Goal: Information Seeking & Learning: Learn about a topic

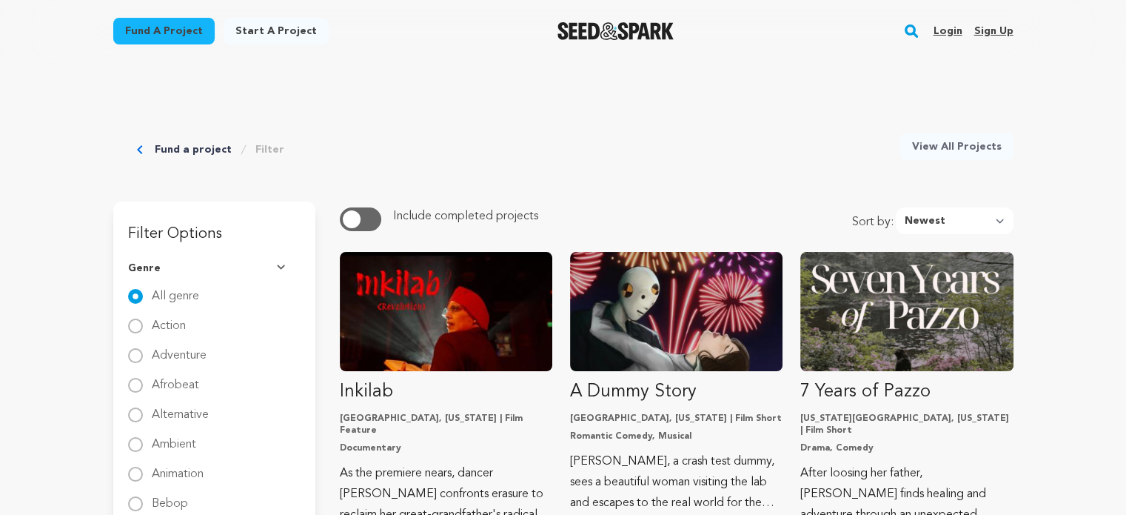
click at [606, 24] on img "Seed&Spark Homepage" at bounding box center [616, 31] width 116 height 18
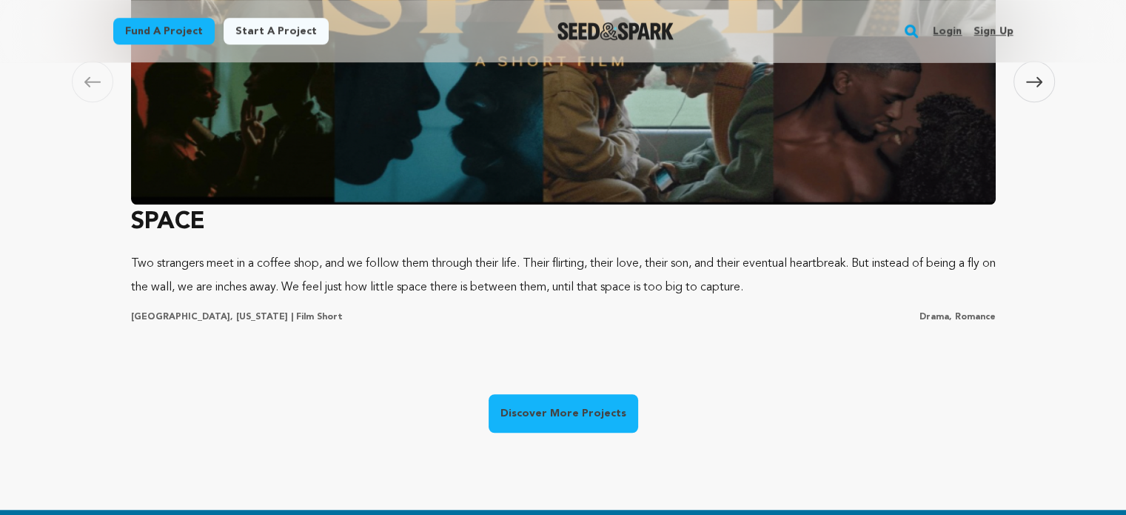
scroll to position [1155, 0]
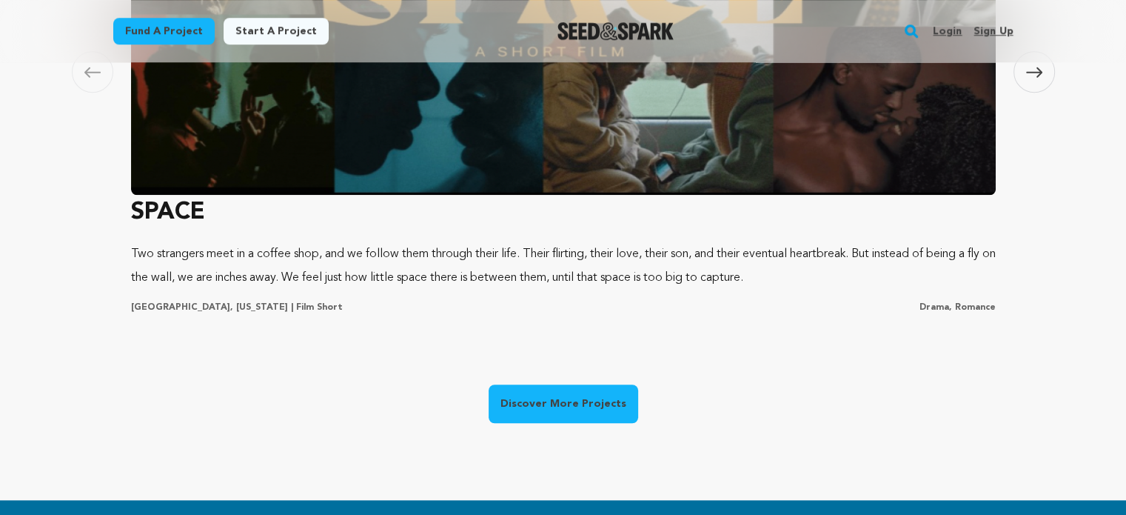
click at [563, 401] on link "Discover More Projects" at bounding box center [564, 403] width 150 height 39
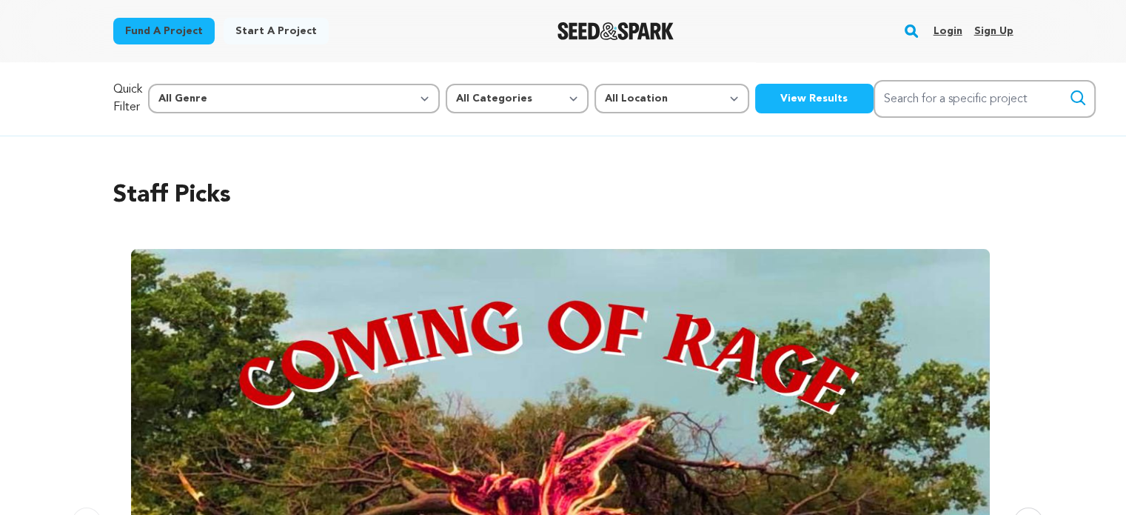
click at [755, 95] on button "View Results" at bounding box center [814, 99] width 118 height 30
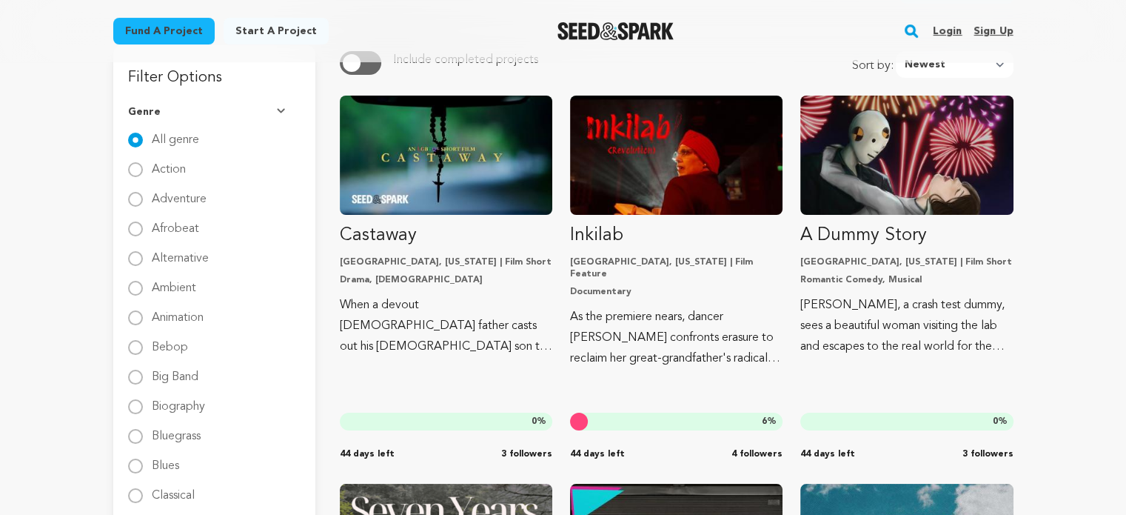
scroll to position [178, 0]
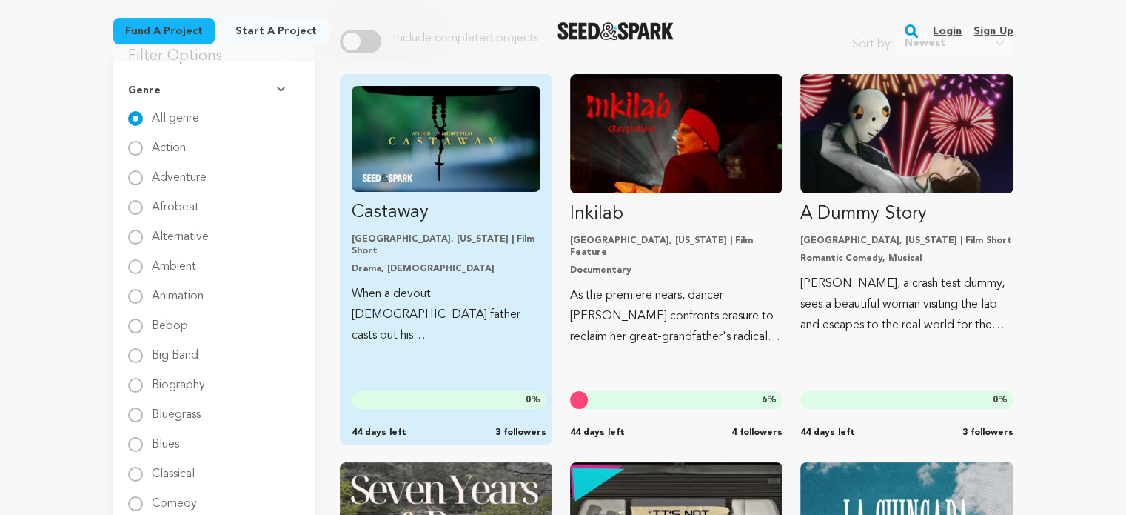
click at [466, 138] on img "Fund Castaway" at bounding box center [446, 139] width 189 height 106
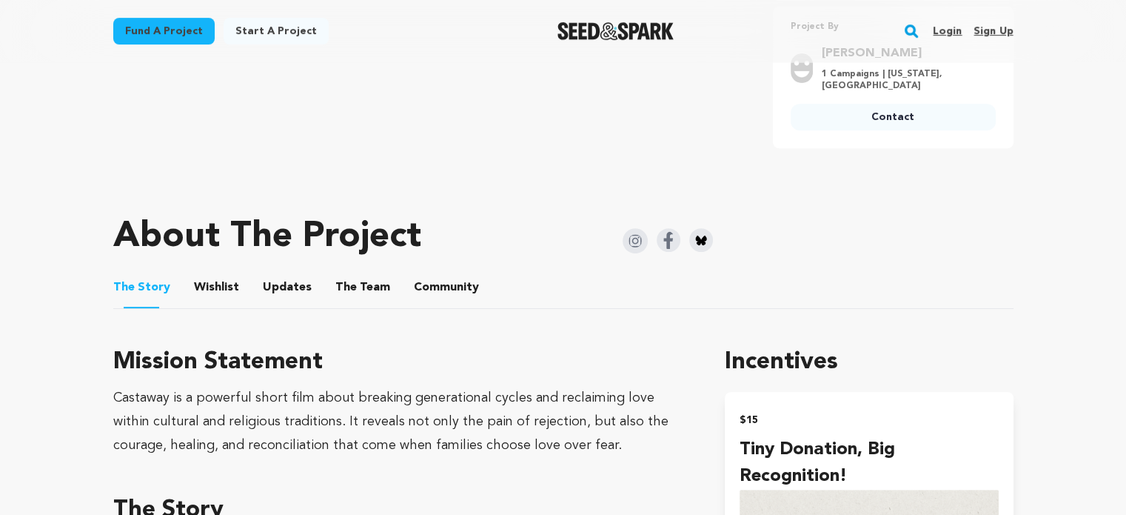
scroll to position [558, 0]
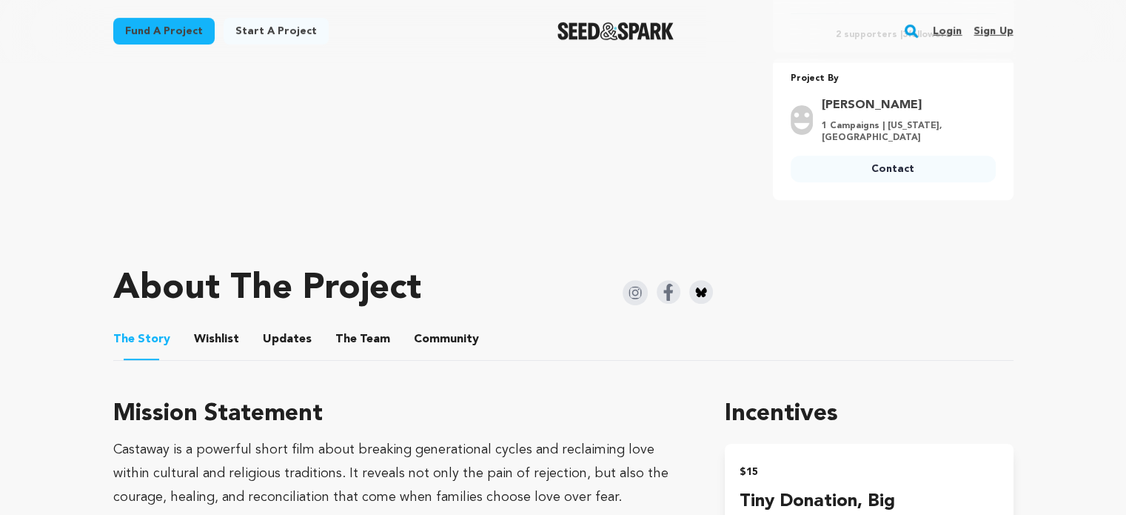
click at [702, 281] on img at bounding box center [701, 292] width 24 height 24
click at [634, 280] on img at bounding box center [635, 292] width 25 height 25
click at [361, 331] on button "The Team" at bounding box center [363, 342] width 36 height 36
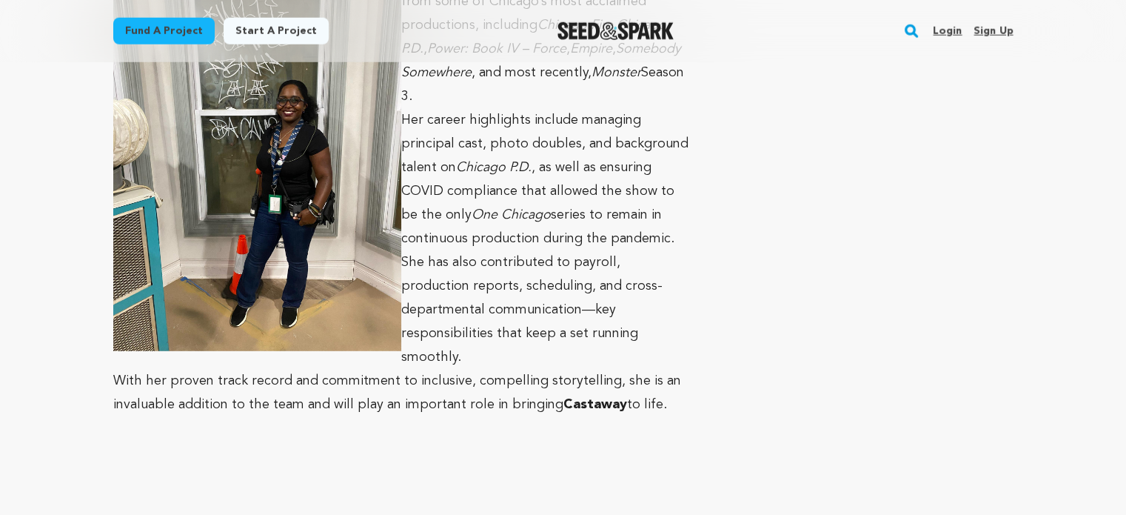
scroll to position [4259, 0]
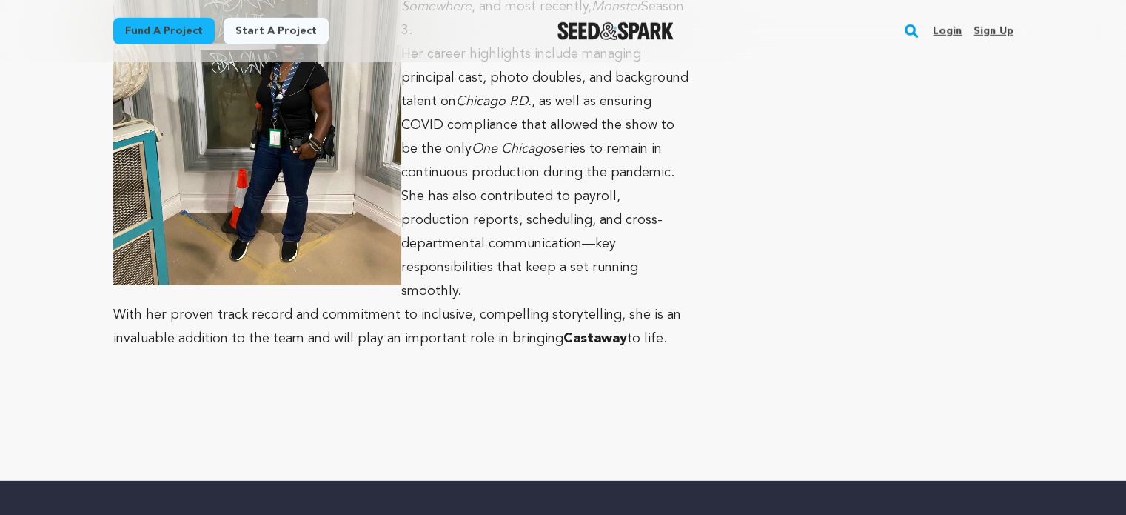
click at [618, 21] on div at bounding box center [615, 31] width 205 height 39
click at [615, 31] on img "Seed&Spark Homepage" at bounding box center [616, 31] width 116 height 18
